Goal: Check status: Check status

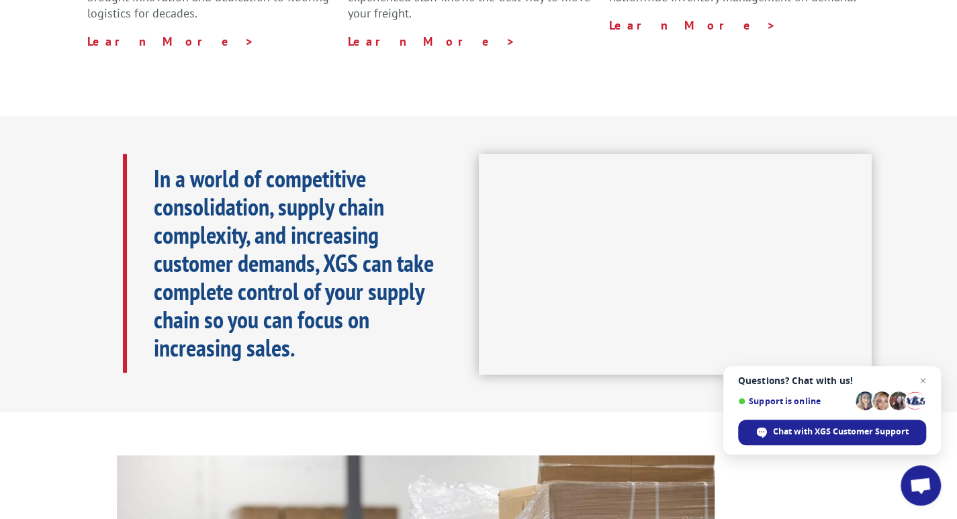
scroll to position [126, 0]
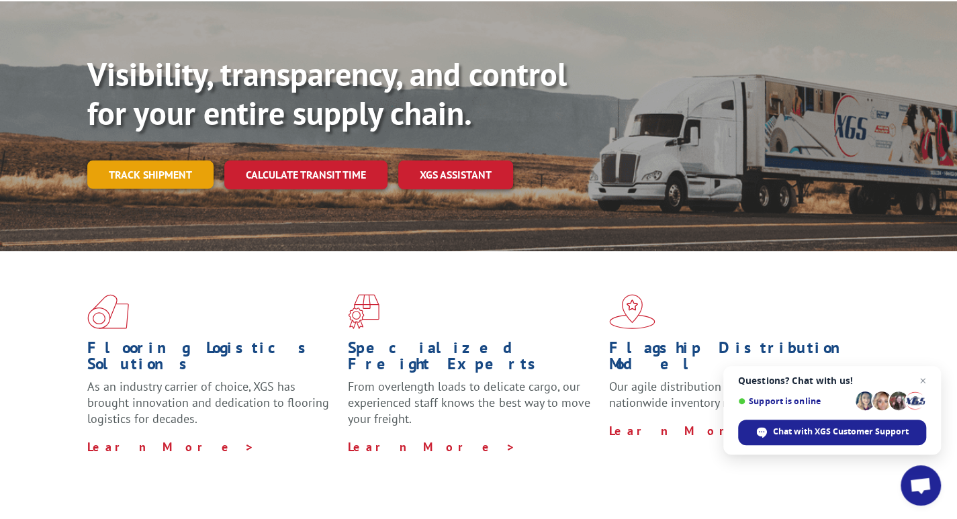
click at [115, 160] on link "Track shipment" at bounding box center [150, 174] width 126 height 28
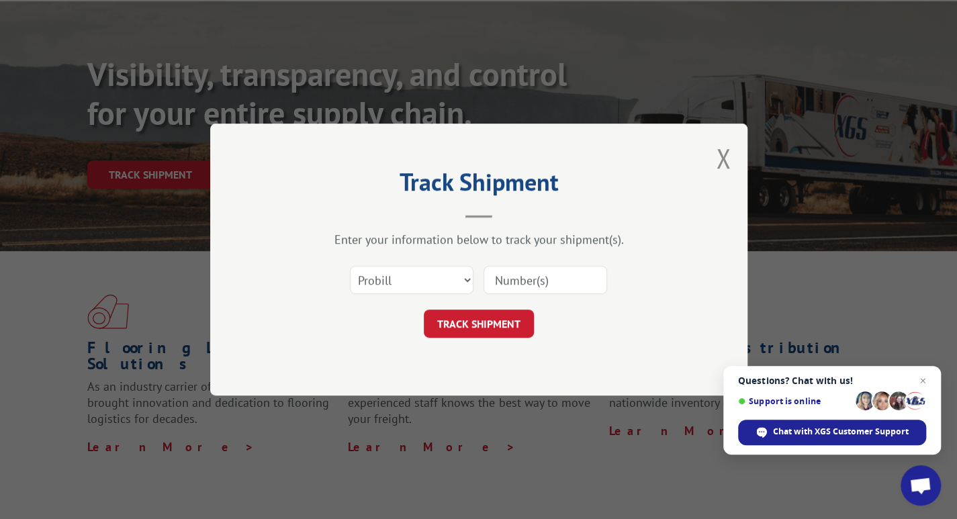
click at [530, 277] on input at bounding box center [545, 280] width 124 height 28
type input "17637254"
click at [459, 331] on button "TRACK SHIPMENT" at bounding box center [479, 323] width 110 height 28
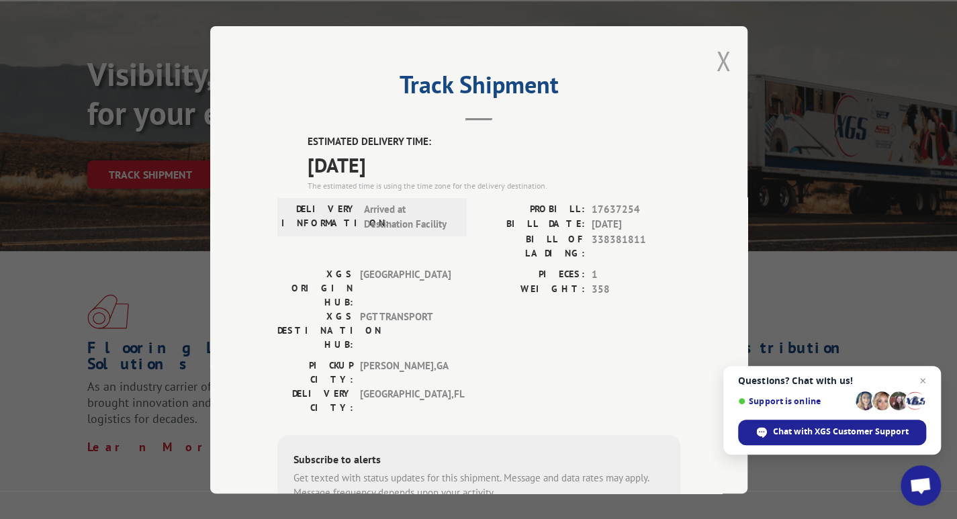
click at [722, 53] on button "Close modal" at bounding box center [723, 61] width 15 height 36
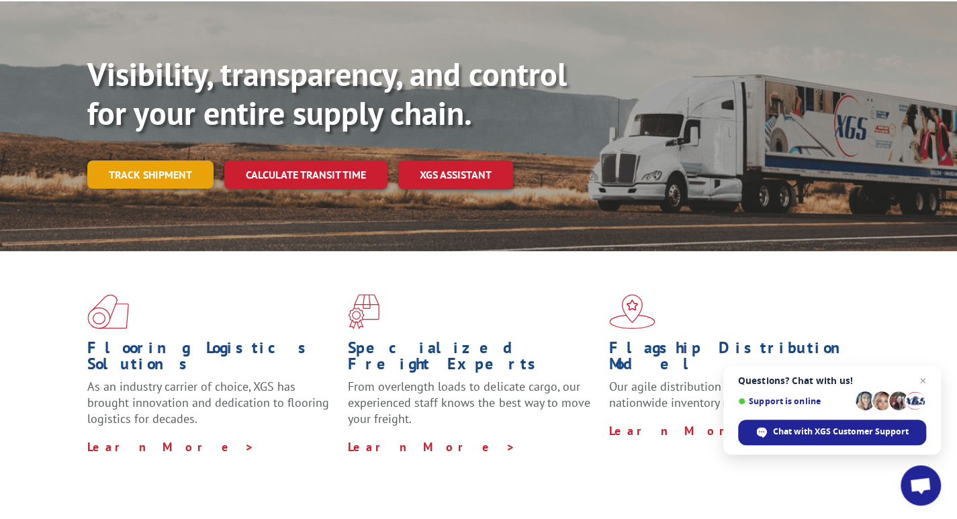
click at [187, 160] on link "Track shipment" at bounding box center [150, 174] width 126 height 28
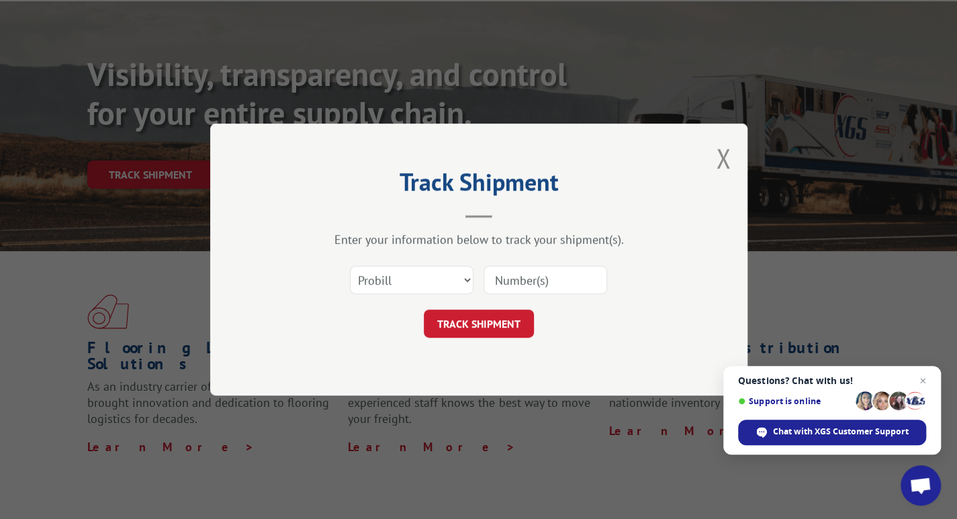
click at [544, 275] on input at bounding box center [545, 280] width 124 height 28
type input "17635035"
click button "TRACK SHIPMENT" at bounding box center [479, 323] width 110 height 28
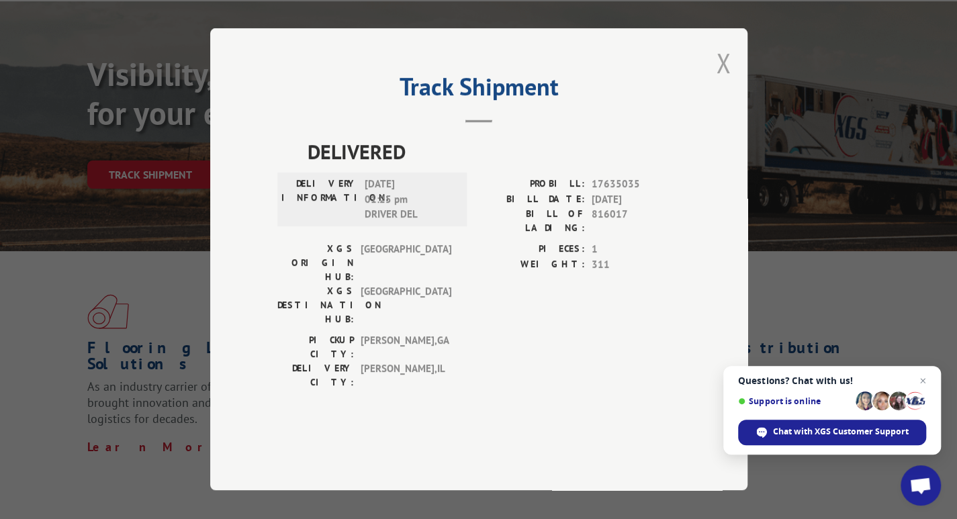
click at [728, 81] on button "Close modal" at bounding box center [723, 63] width 15 height 36
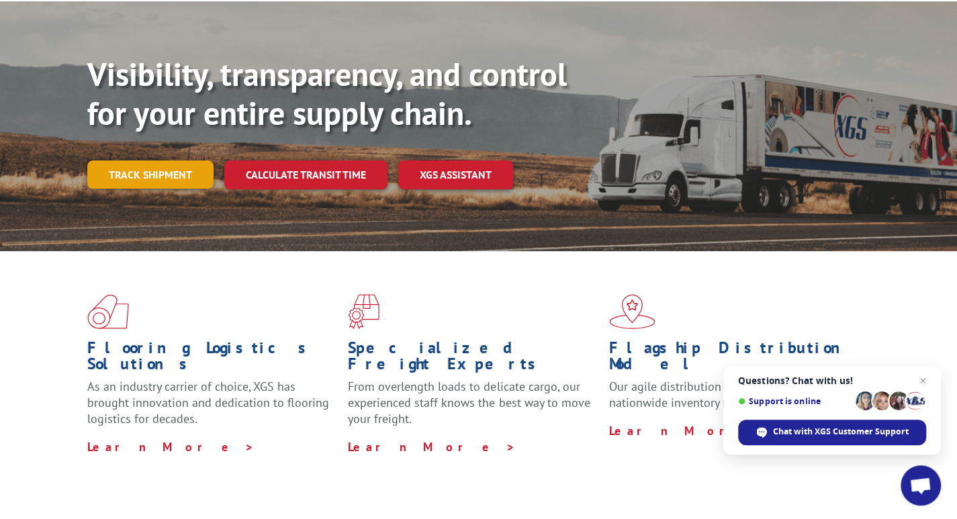
click at [132, 160] on link "Track shipment" at bounding box center [150, 174] width 126 height 28
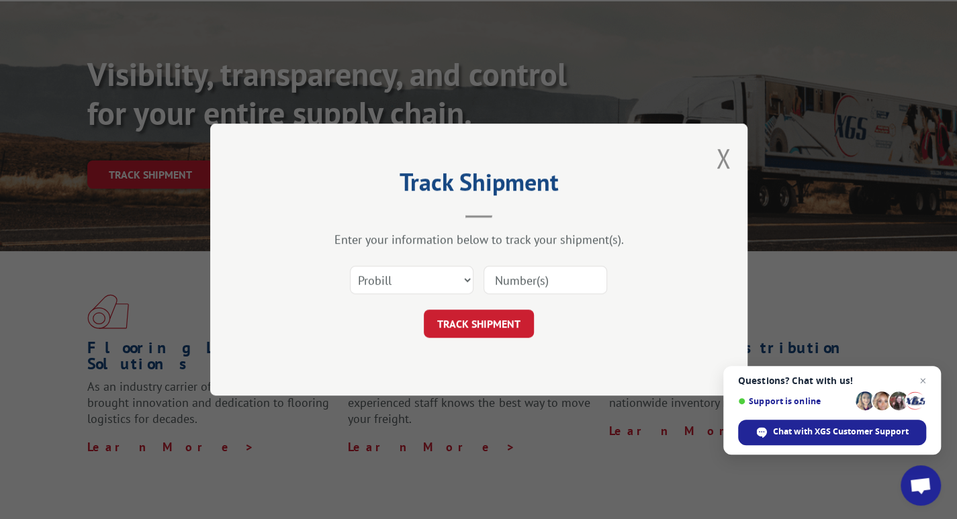
click at [552, 273] on input at bounding box center [545, 280] width 124 height 28
click at [528, 275] on input "1766" at bounding box center [545, 280] width 124 height 28
type input "17664426"
click at [480, 318] on button "TRACK SHIPMENT" at bounding box center [479, 323] width 110 height 28
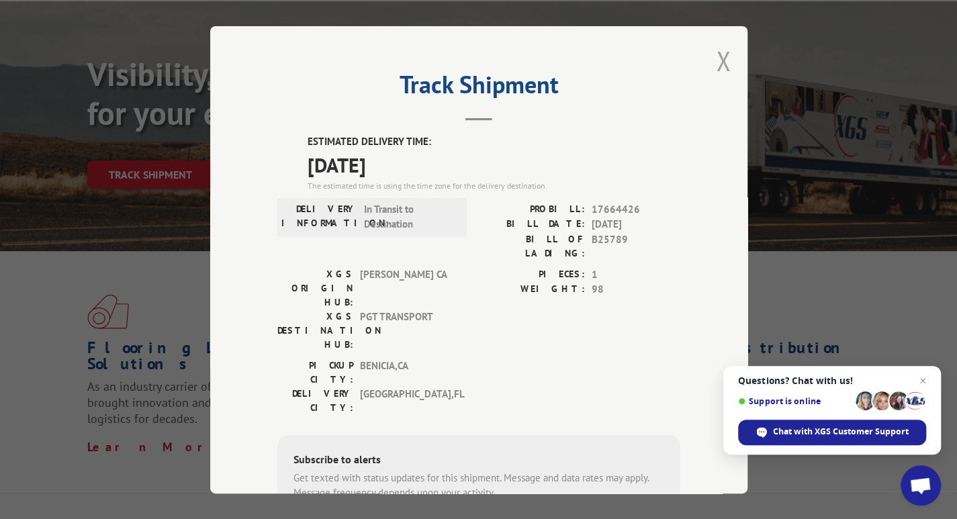
click at [716, 64] on button "Close modal" at bounding box center [723, 61] width 15 height 36
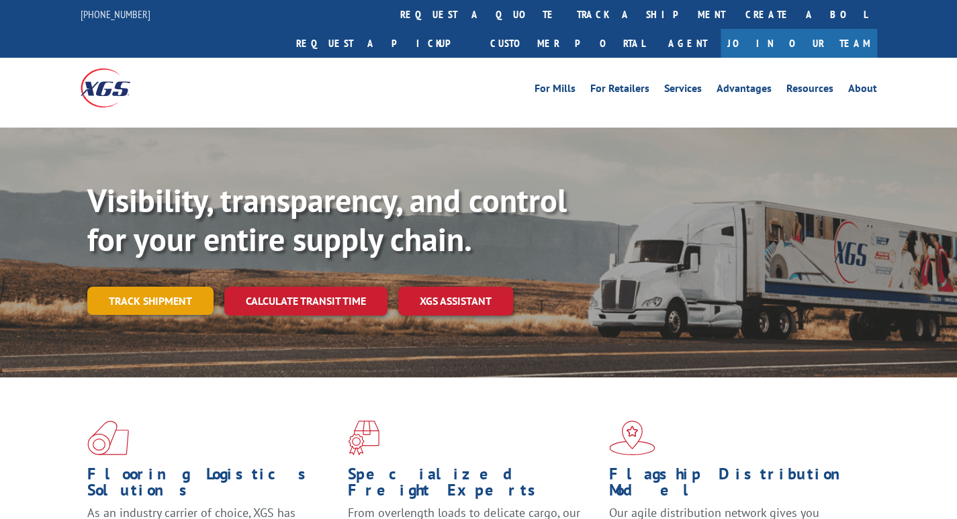
click at [178, 287] on link "Track shipment" at bounding box center [150, 301] width 126 height 28
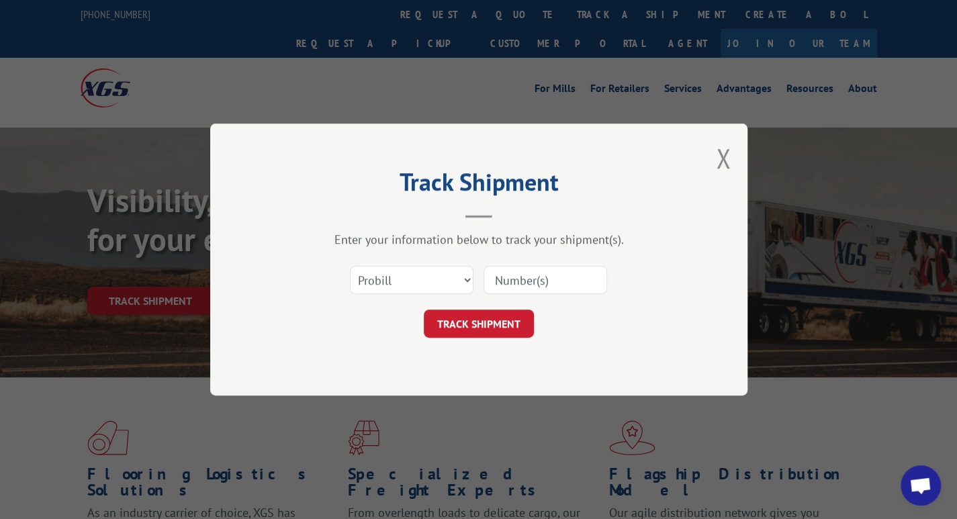
click at [533, 289] on input at bounding box center [545, 280] width 124 height 28
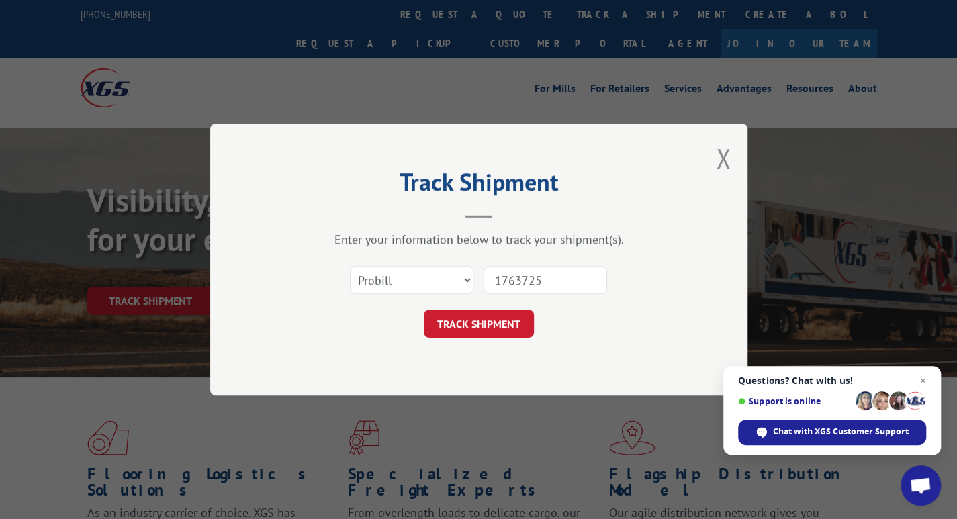
type input "17637254"
click button "TRACK SHIPMENT" at bounding box center [479, 323] width 110 height 28
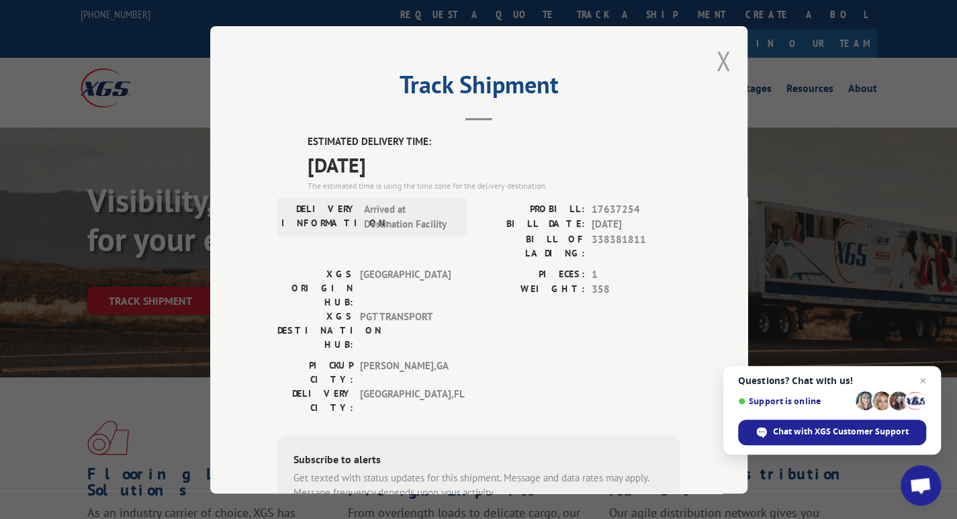
click at [719, 61] on button "Close modal" at bounding box center [723, 61] width 15 height 36
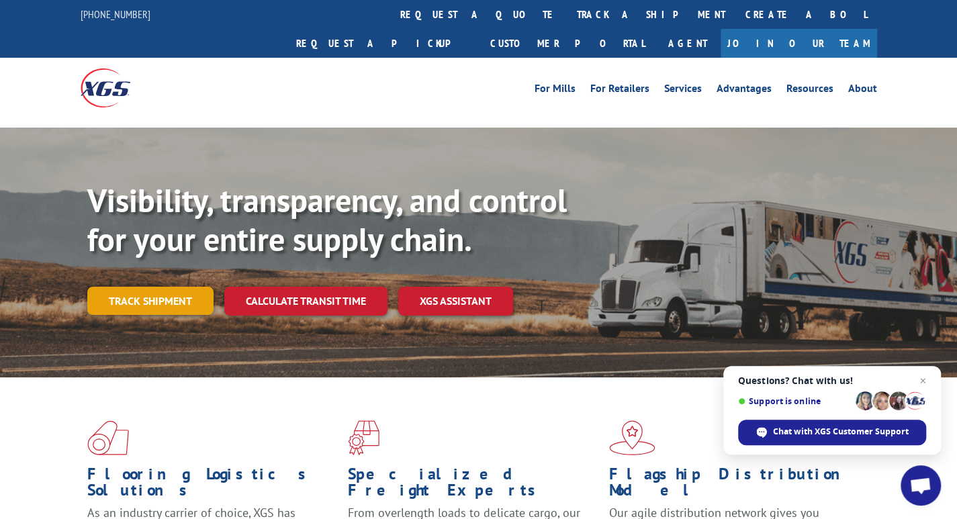
click at [160, 287] on link "Track shipment" at bounding box center [150, 301] width 126 height 28
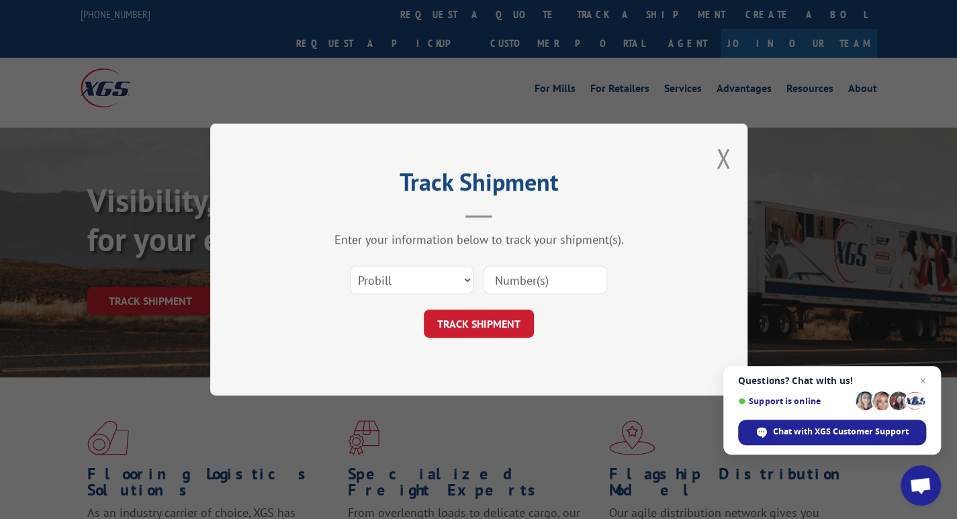
click at [509, 266] on input at bounding box center [545, 280] width 124 height 28
type input "17665553"
click at [495, 326] on button "TRACK SHIPMENT" at bounding box center [479, 323] width 110 height 28
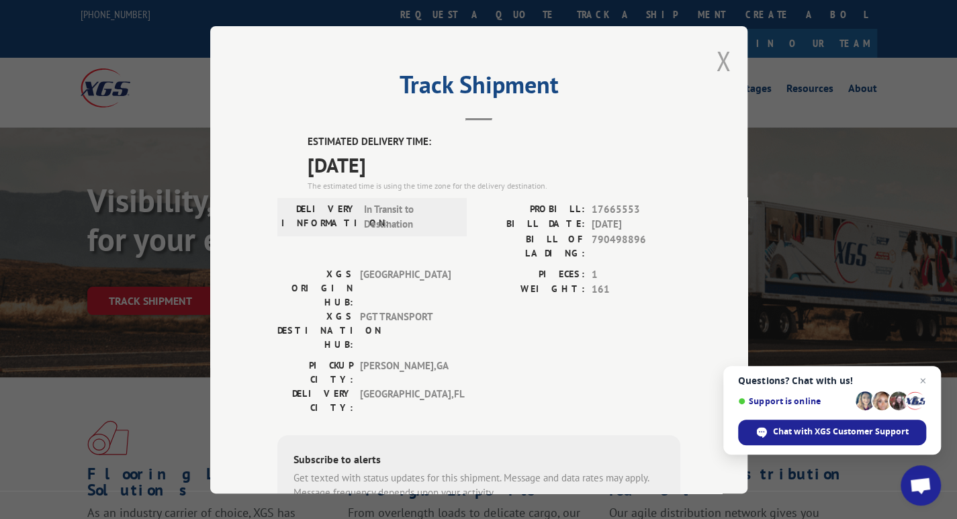
click at [716, 65] on button "Close modal" at bounding box center [723, 61] width 15 height 36
